Goal: Register for event/course

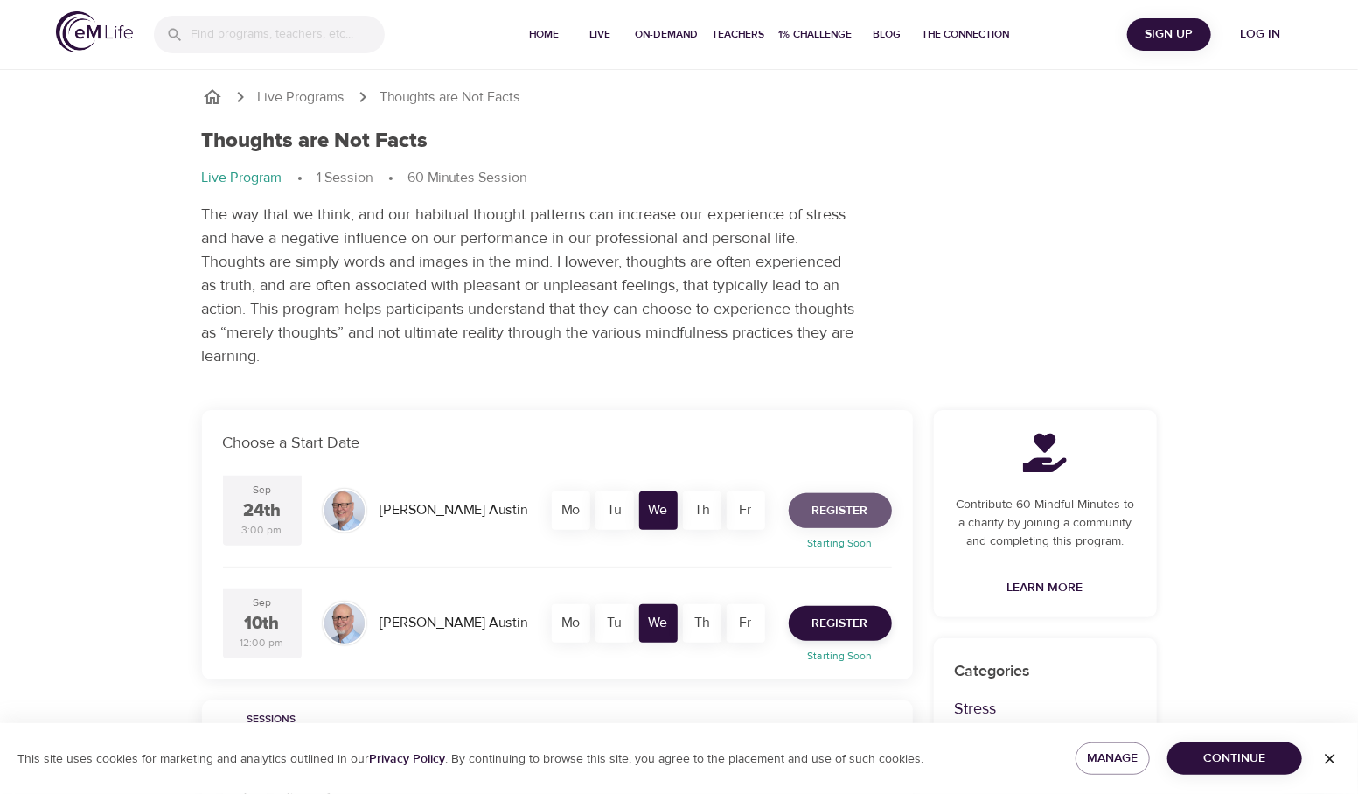
click at [821, 510] on span "Register" at bounding box center [840, 511] width 56 height 22
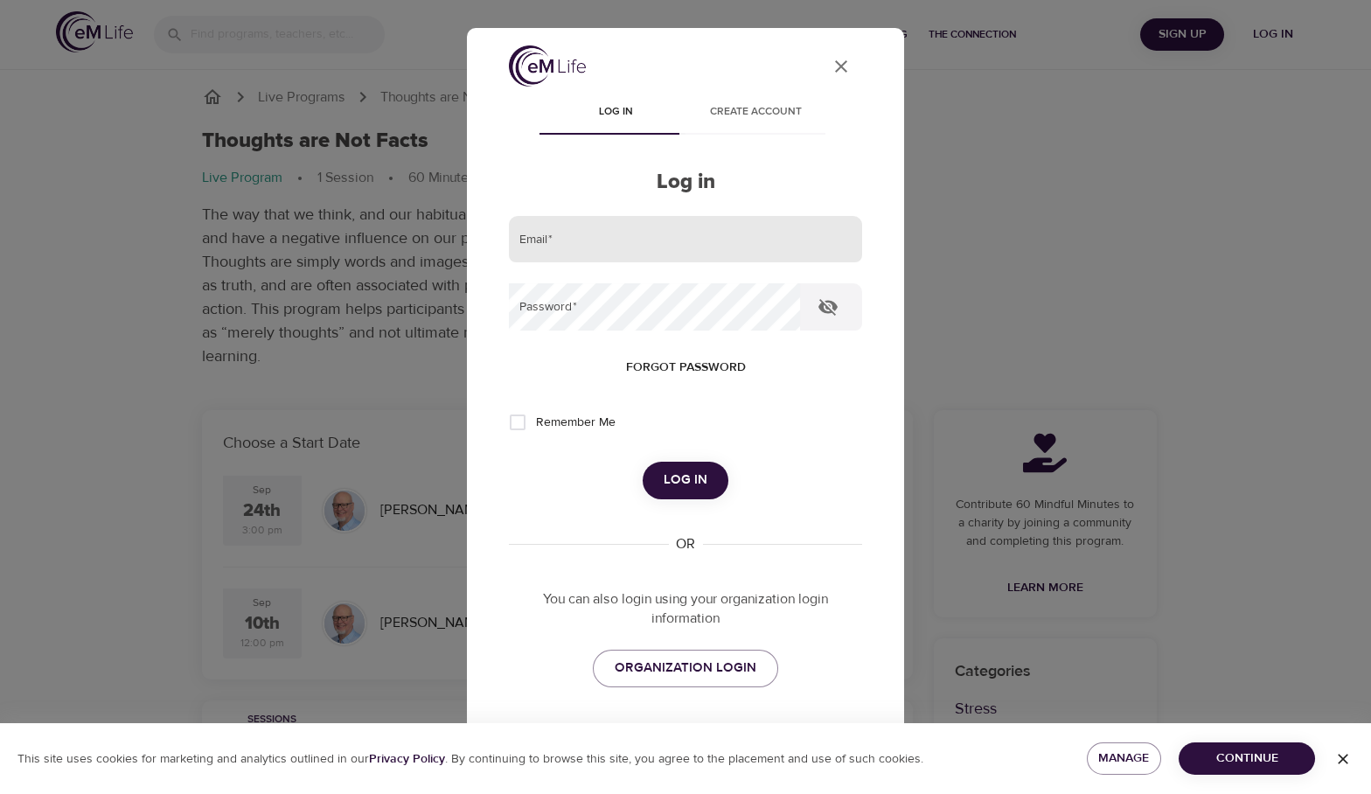
click at [671, 254] on input "email" at bounding box center [685, 239] width 353 height 47
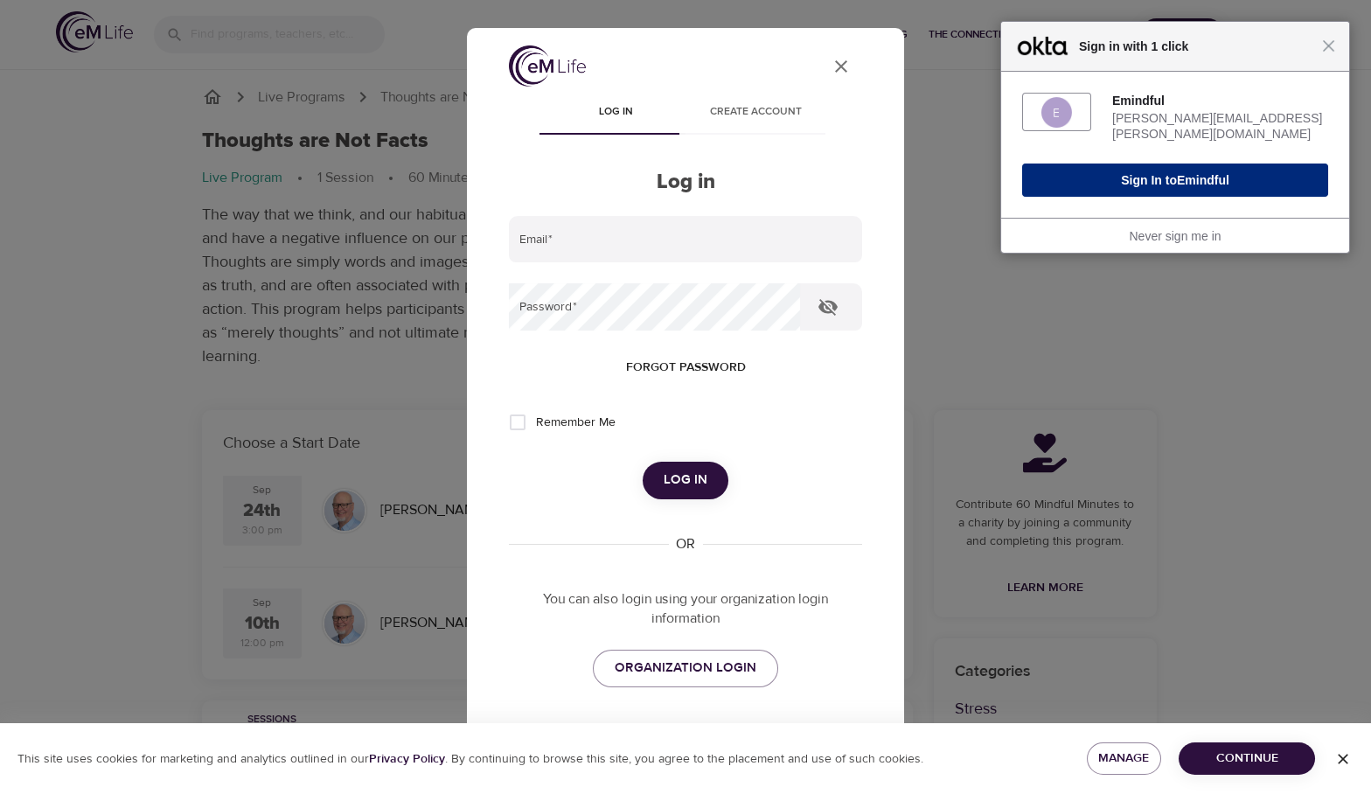
click at [1114, 172] on button "Sign In to Emindful" at bounding box center [1175, 180] width 306 height 33
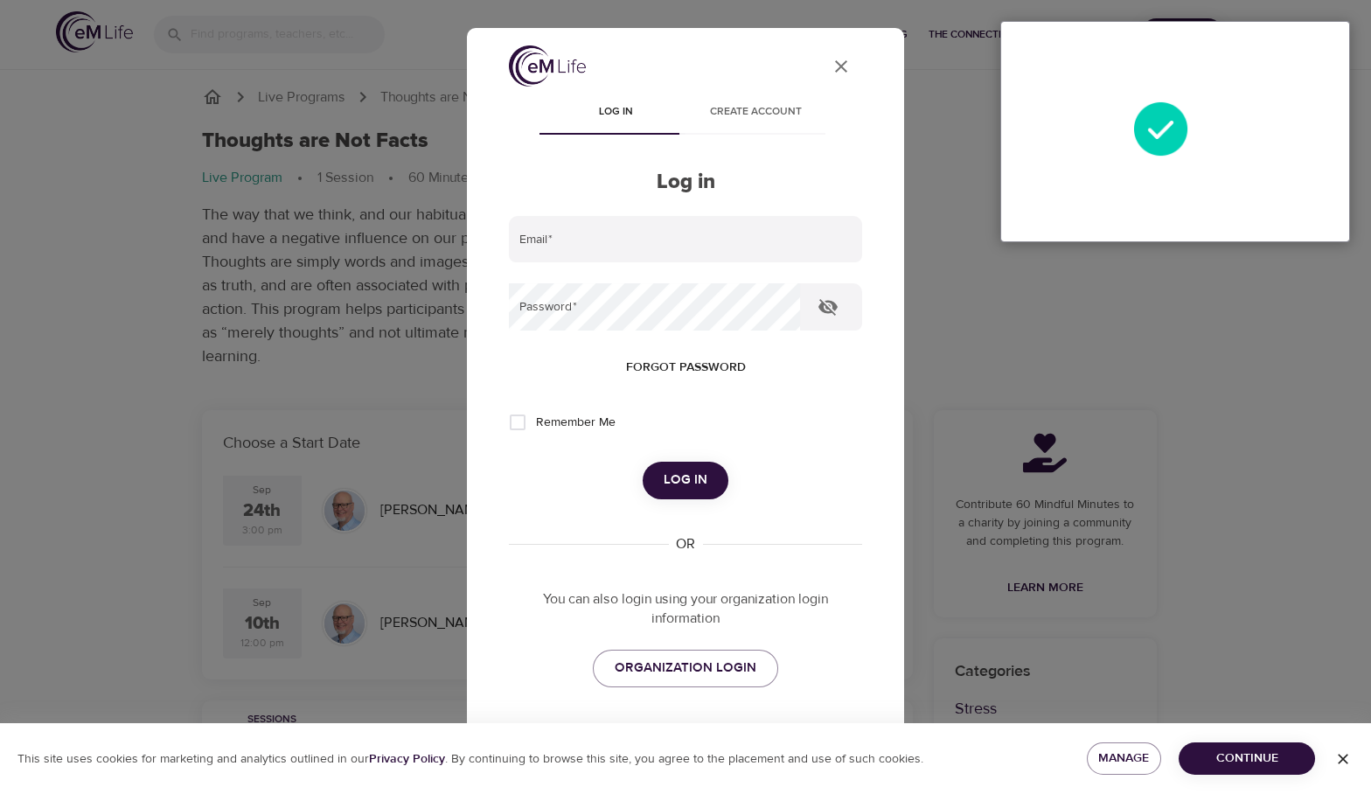
type input "[PERSON_NAME][EMAIL_ADDRESS][PERSON_NAME][DOMAIN_NAME]"
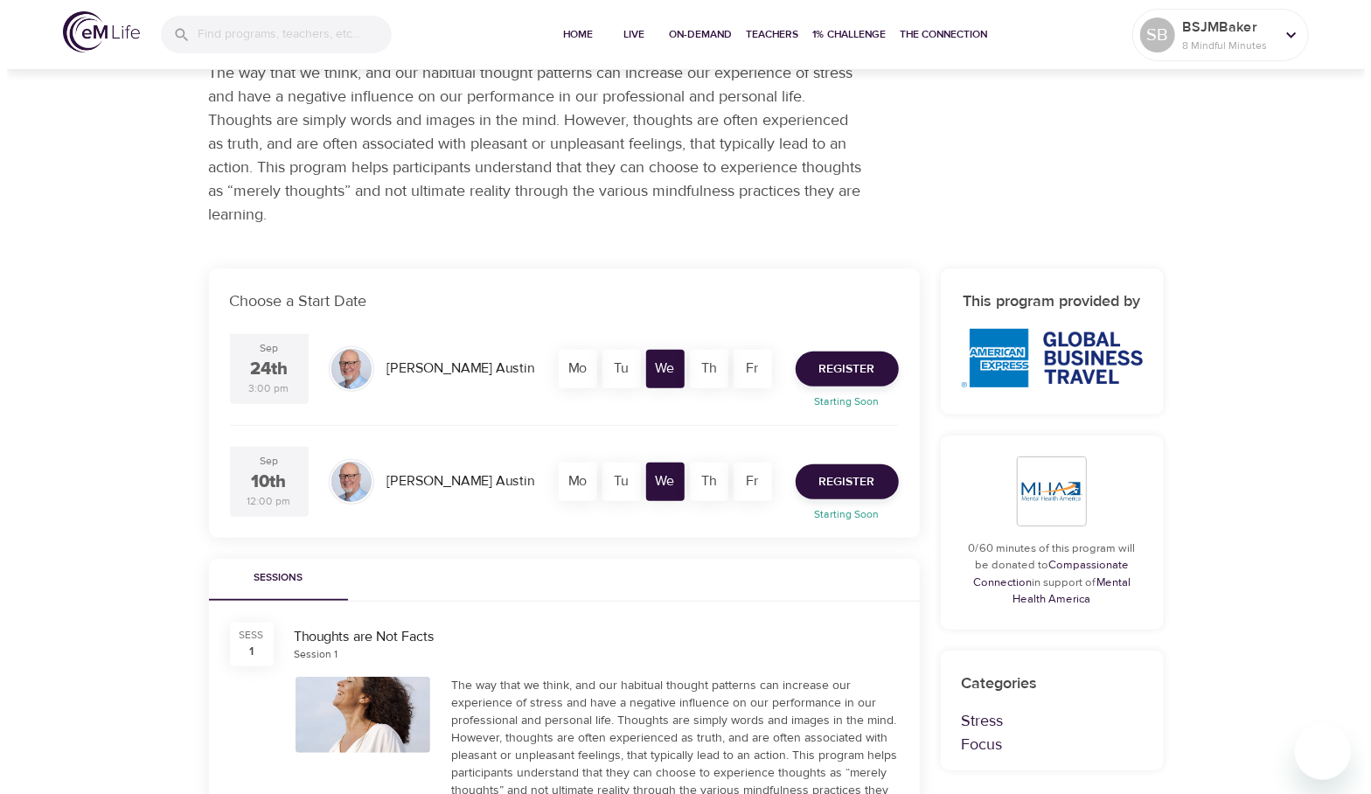
scroll to position [175, 0]
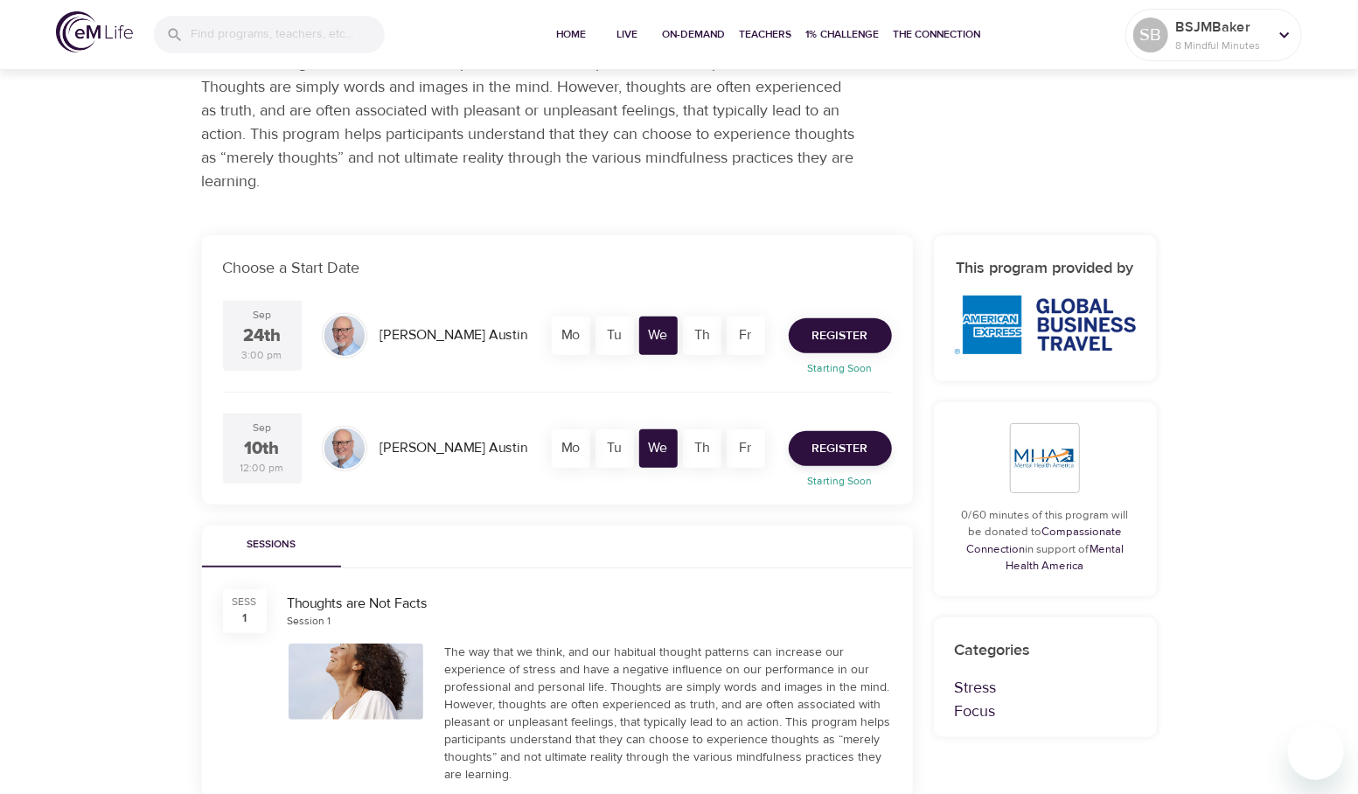
click at [816, 331] on span "Register" at bounding box center [840, 336] width 56 height 22
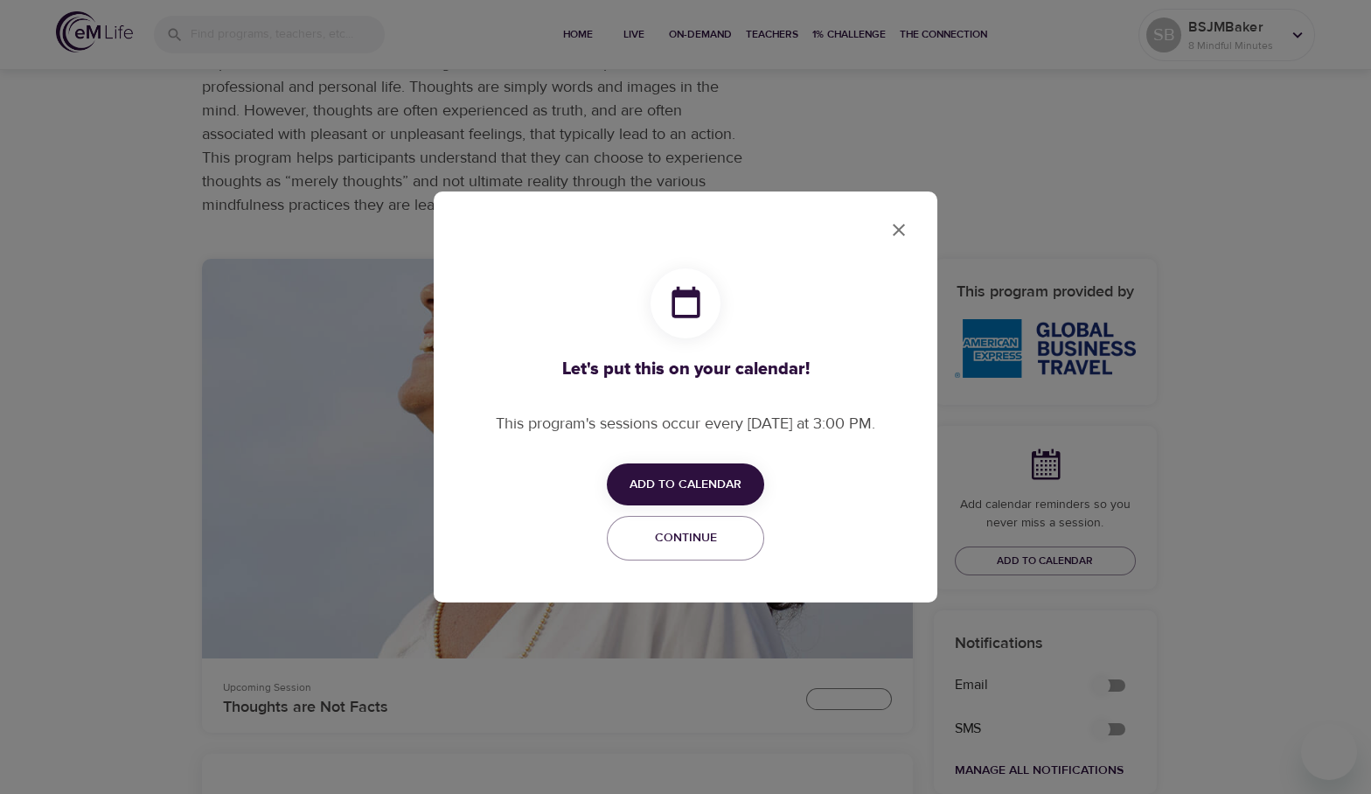
checkbox input "true"
click at [707, 488] on span "Add to Calendar" at bounding box center [686, 485] width 112 height 22
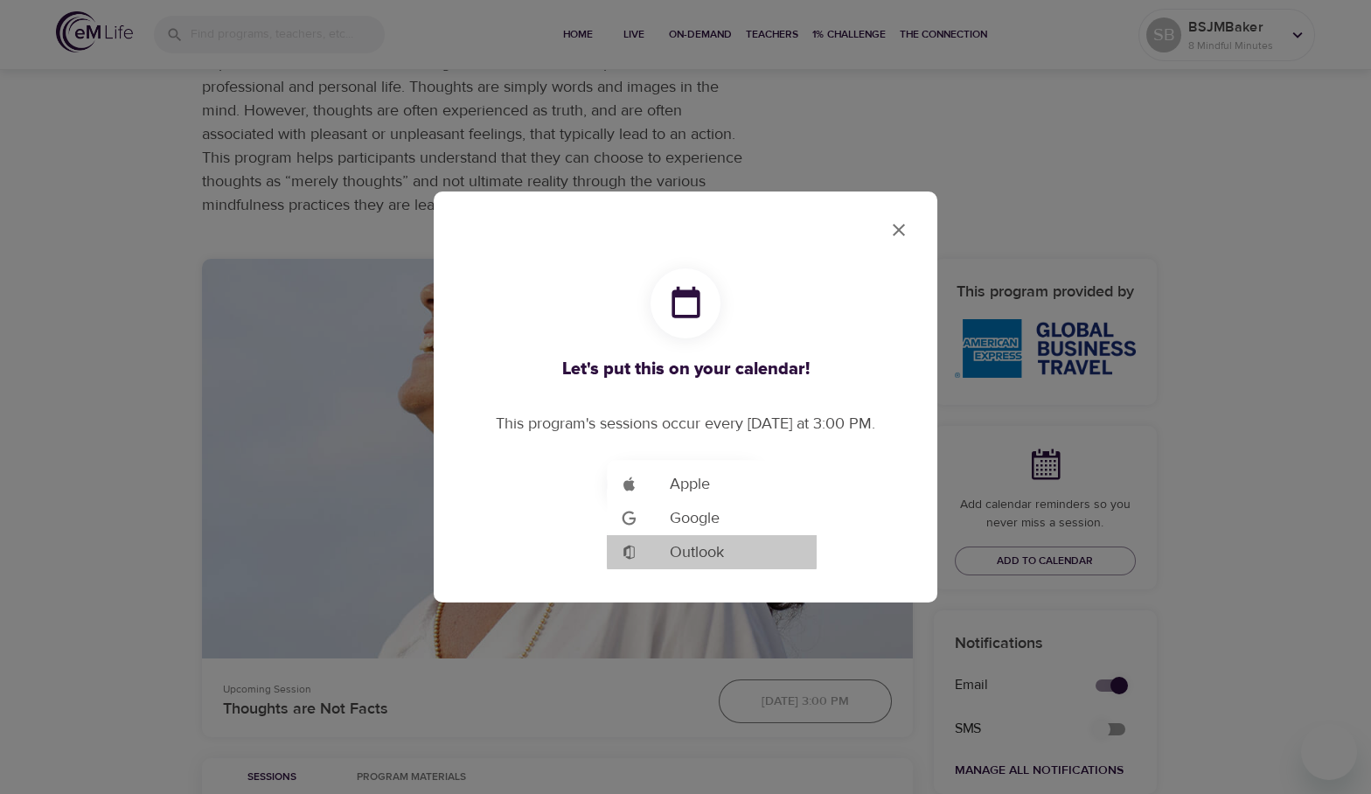
click at [695, 547] on span "Outlook" at bounding box center [697, 552] width 54 height 24
